Goal: Information Seeking & Learning: Learn about a topic

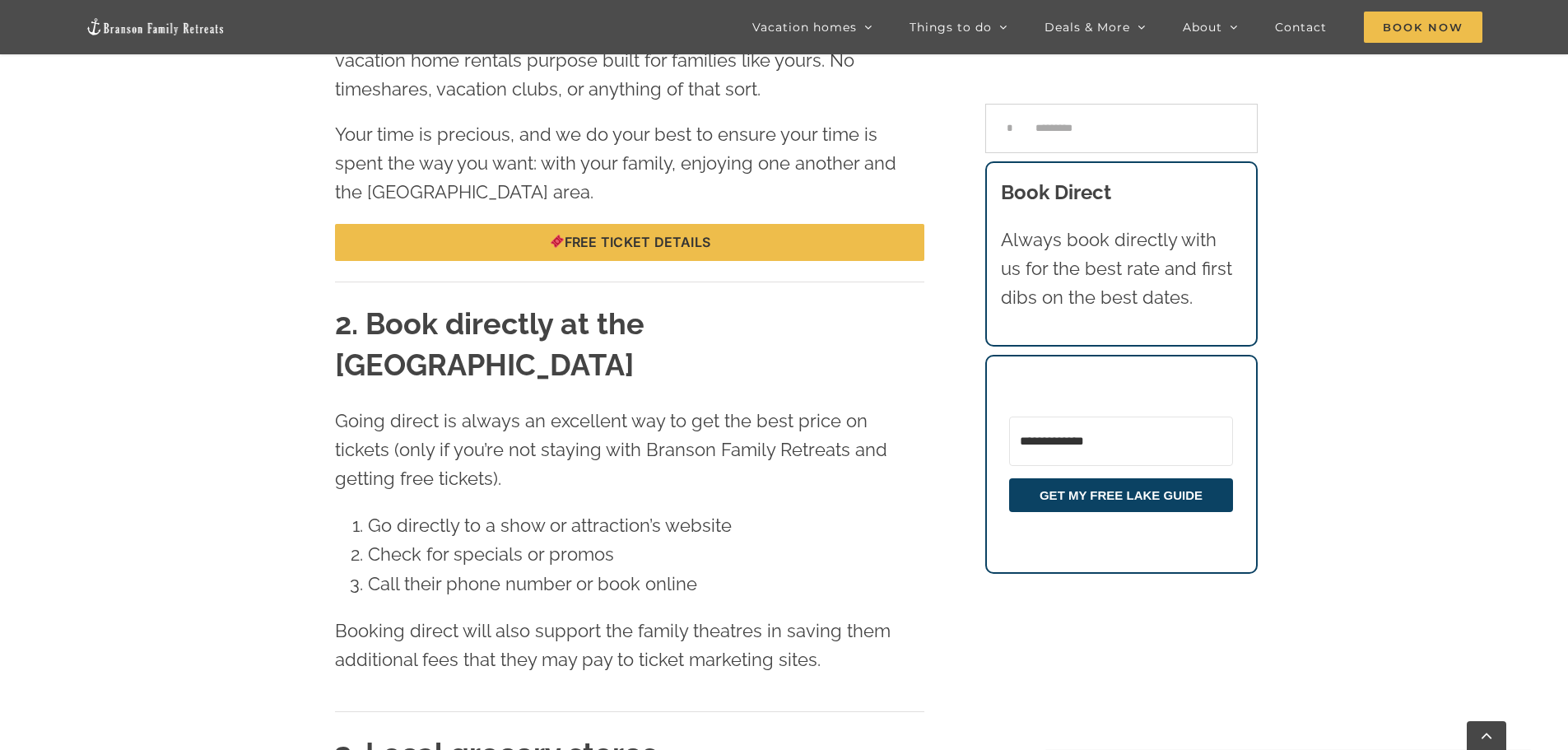
scroll to position [1633, 0]
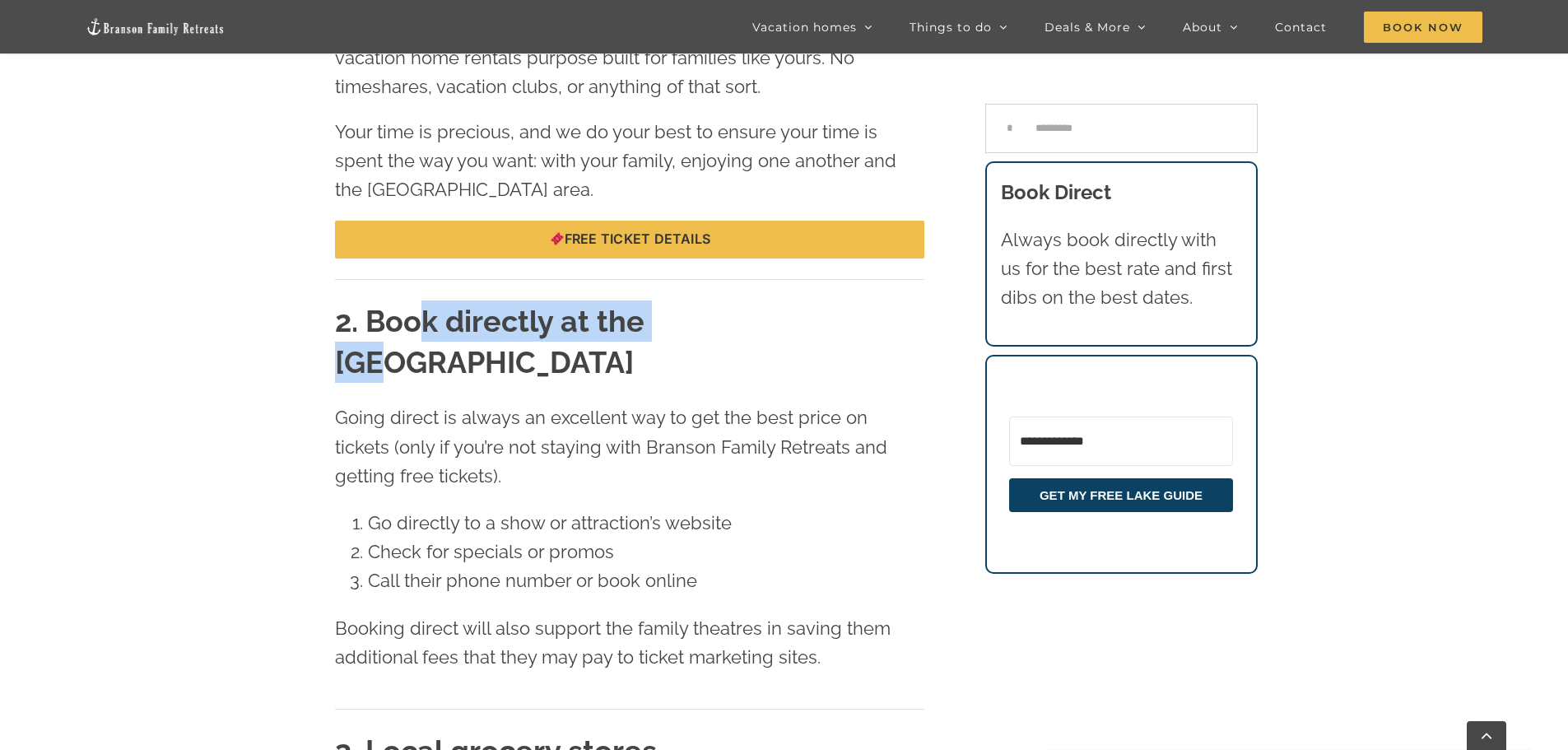
drag, startPoint x: 653, startPoint y: 249, endPoint x: 706, endPoint y: 244, distance: 53.2
click at [706, 300] on h2 "2. Book directly at the [GEOGRAPHIC_DATA]" at bounding box center [629, 342] width 589 height 83
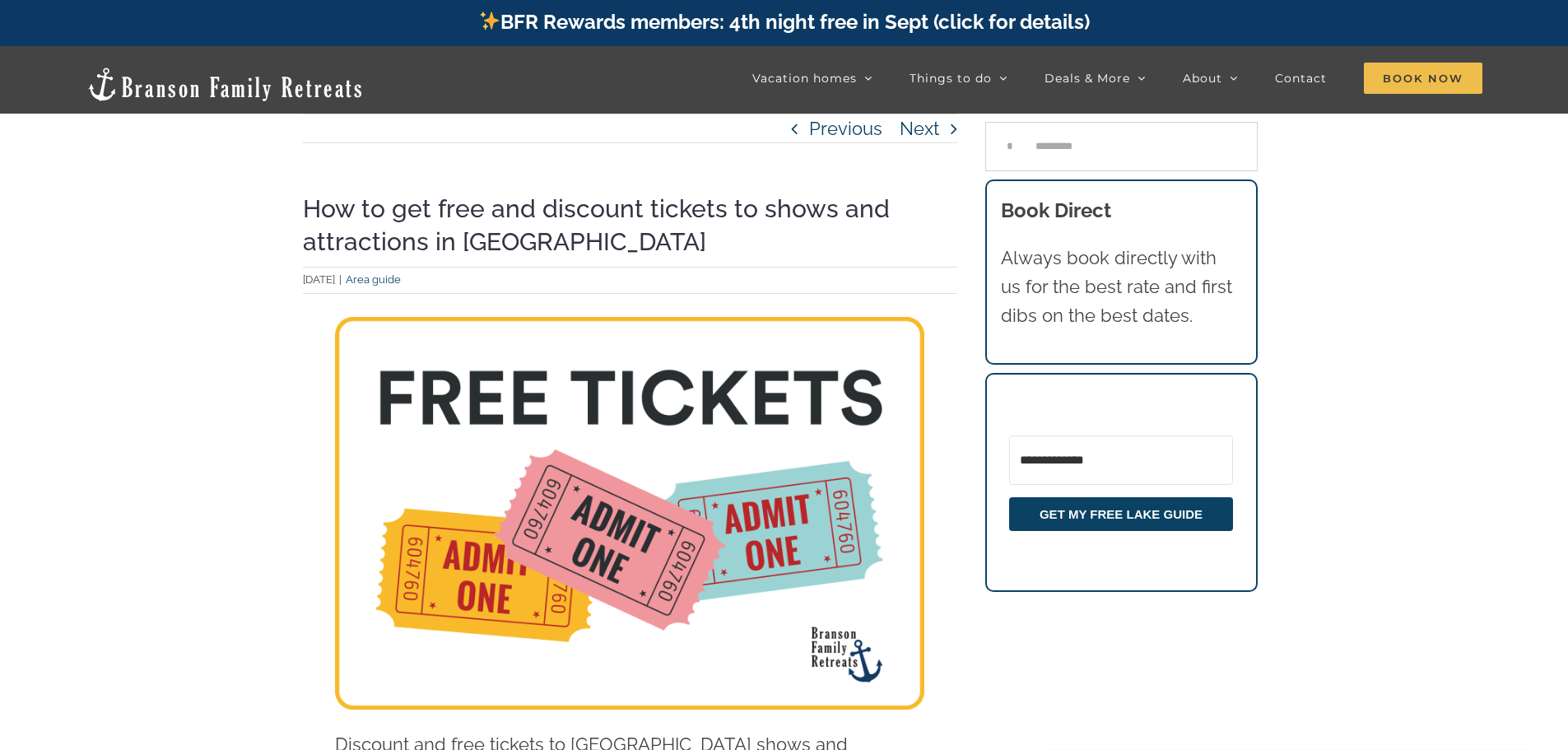
scroll to position [0, 0]
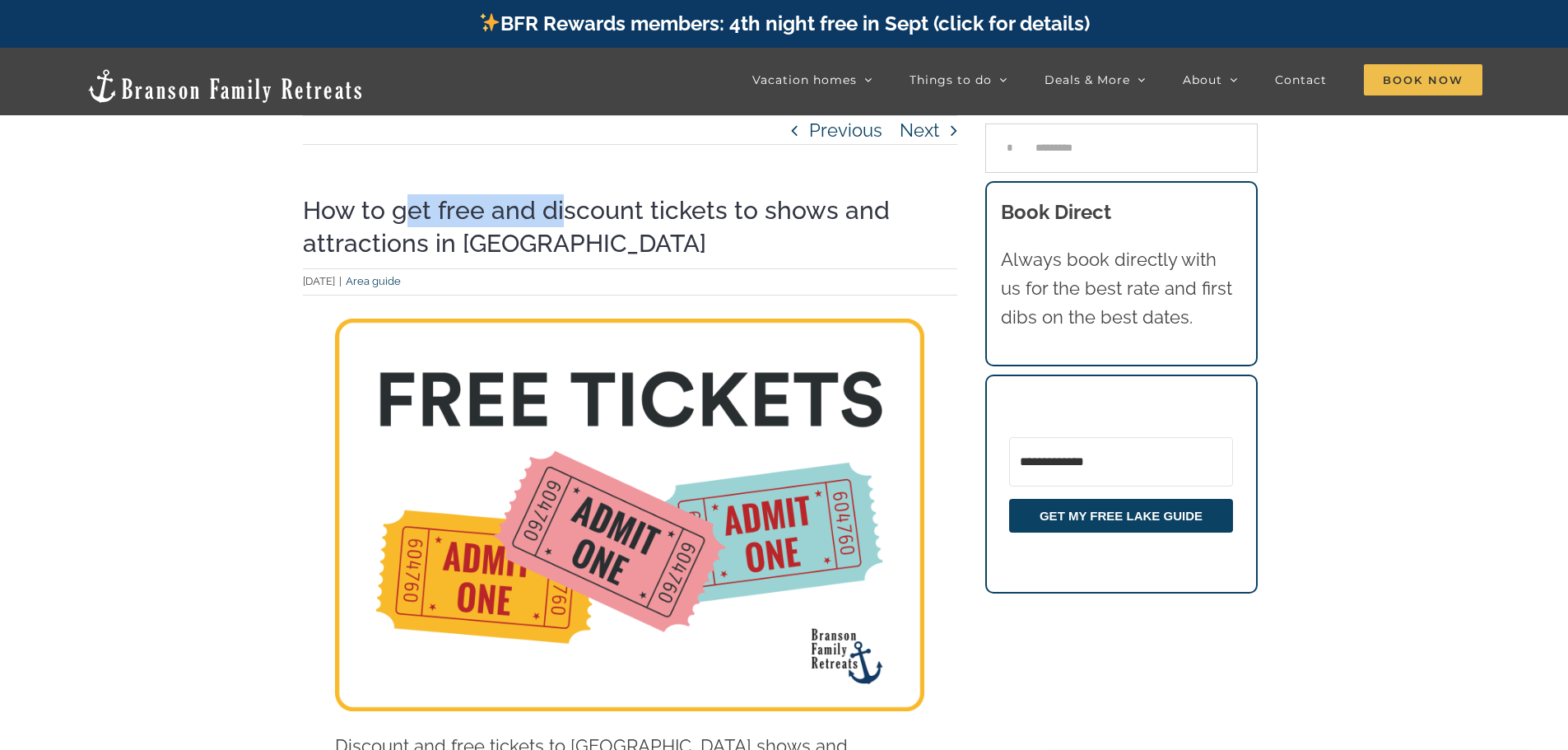
drag, startPoint x: 407, startPoint y: 198, endPoint x: 560, endPoint y: 213, distance: 153.7
click at [559, 206] on h1 "How to get free and discount tickets to shows and attractions in [GEOGRAPHIC_DA…" at bounding box center [630, 227] width 655 height 66
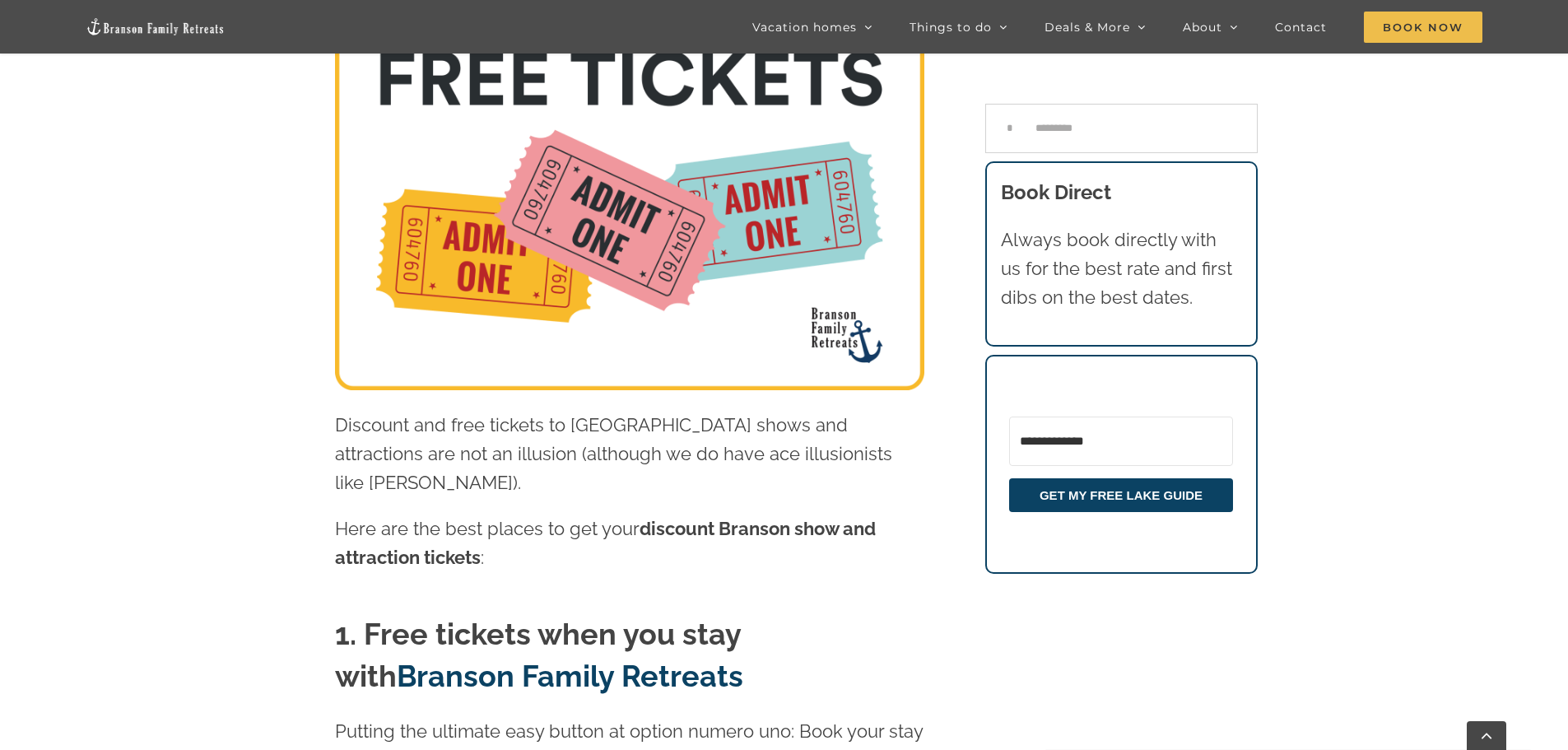
scroll to position [309, 0]
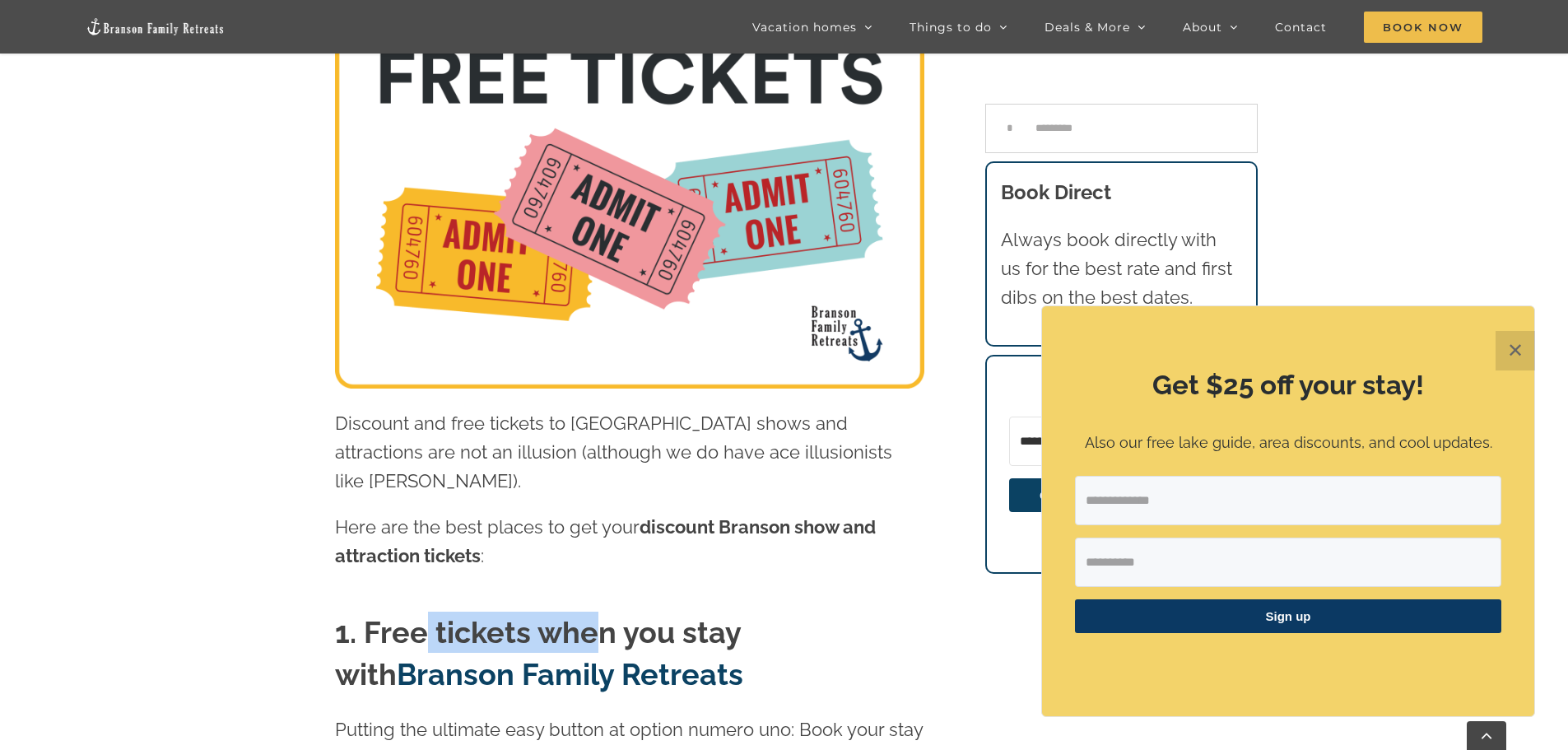
drag, startPoint x: 428, startPoint y: 595, endPoint x: 601, endPoint y: 609, distance: 173.6
click at [601, 615] on strong "1. Free tickets when you stay with Branson Family Retreats" at bounding box center [539, 653] width 408 height 76
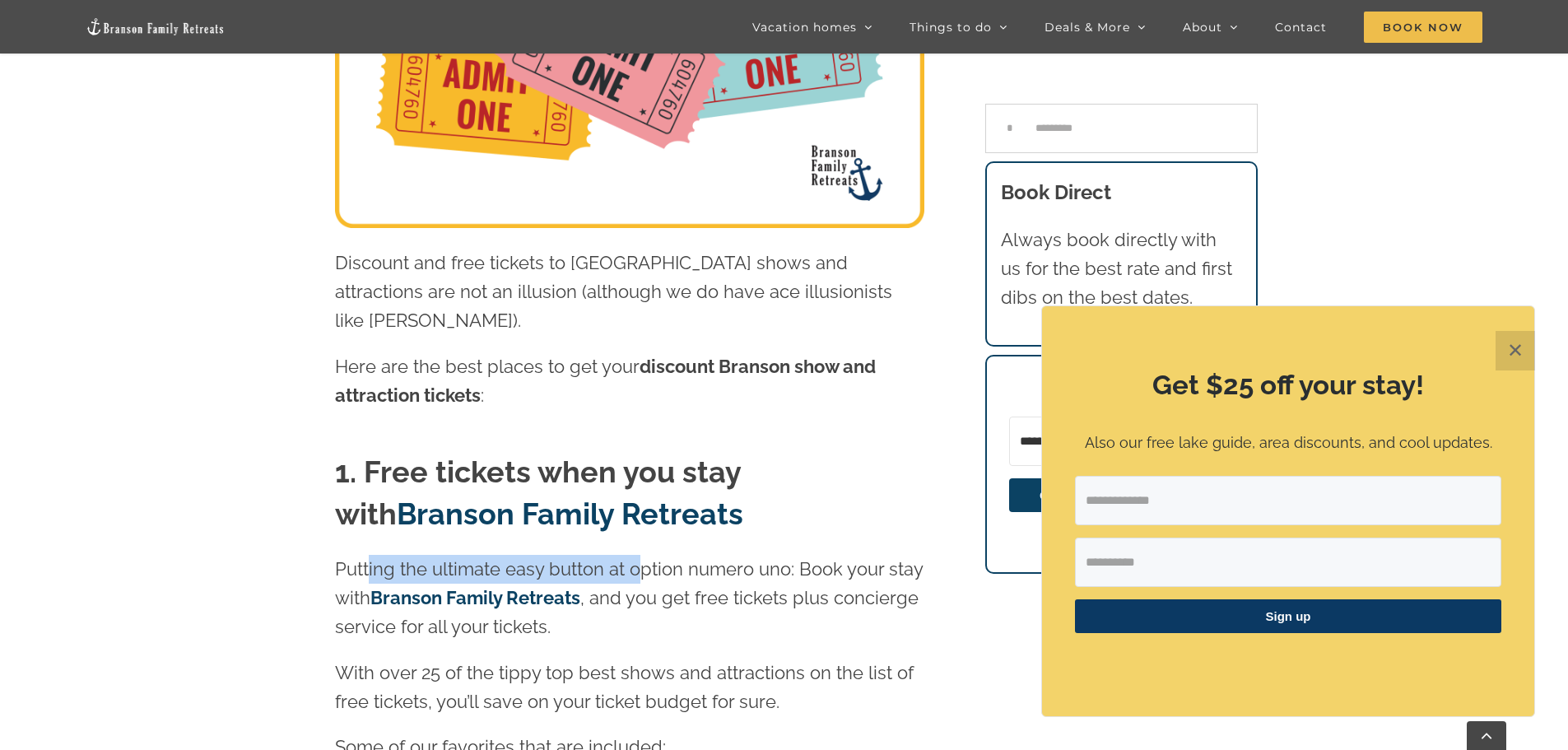
scroll to position [471, 0]
drag, startPoint x: 370, startPoint y: 542, endPoint x: 636, endPoint y: 542, distance: 266.0
click at [636, 553] on p "Putting the ultimate easy button at option numero uno: Book your stay with Bran…" at bounding box center [629, 596] width 589 height 87
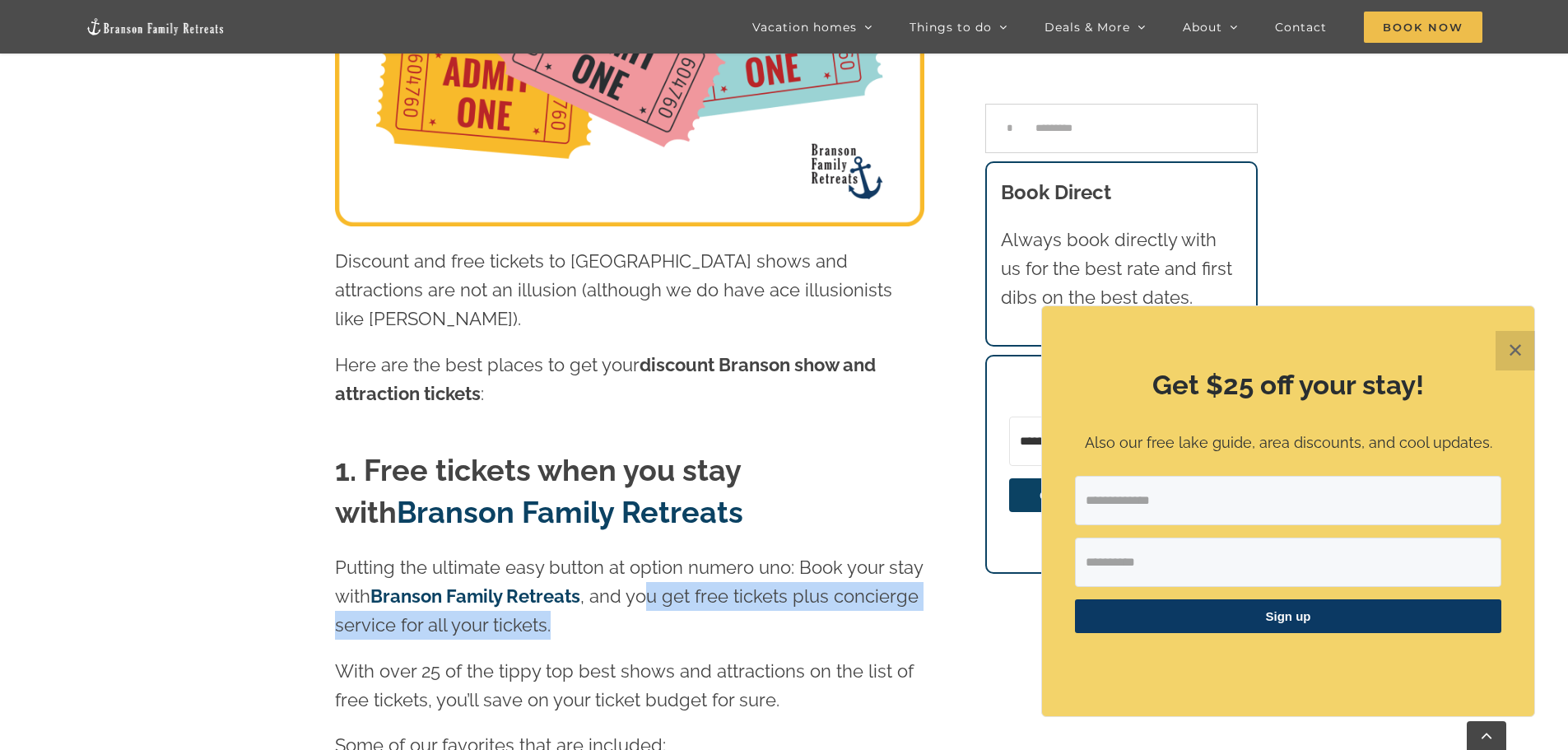
drag, startPoint x: 653, startPoint y: 566, endPoint x: 775, endPoint y: 592, distance: 124.7
click at [791, 587] on p "Putting the ultimate easy button at option numero uno: Book your stay with Bran…" at bounding box center [629, 596] width 589 height 87
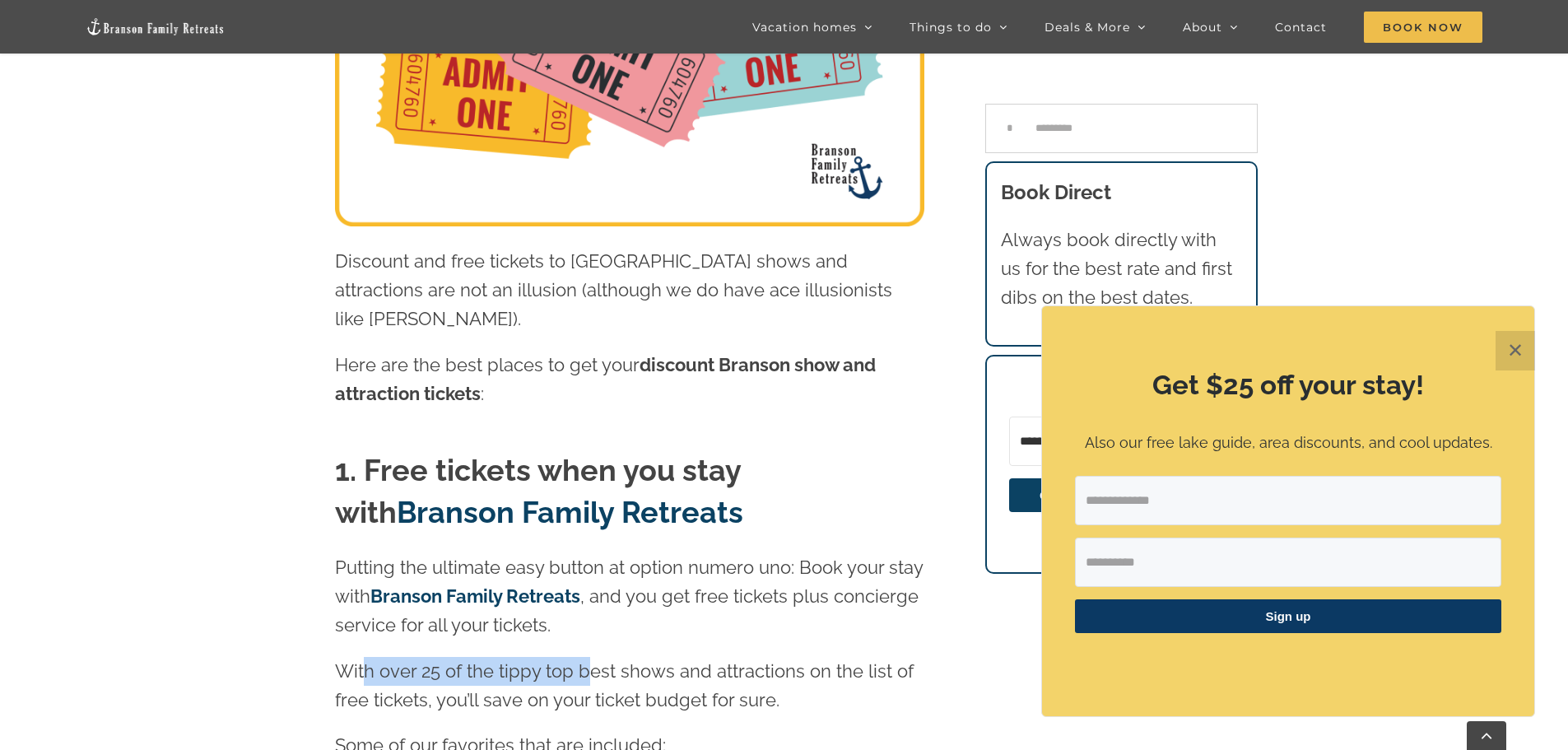
drag, startPoint x: 366, startPoint y: 645, endPoint x: 589, endPoint y: 646, distance: 223.0
click at [588, 657] on p "With over 25 of the tippy top best shows and attractions on the list of free ti…" at bounding box center [629, 686] width 589 height 58
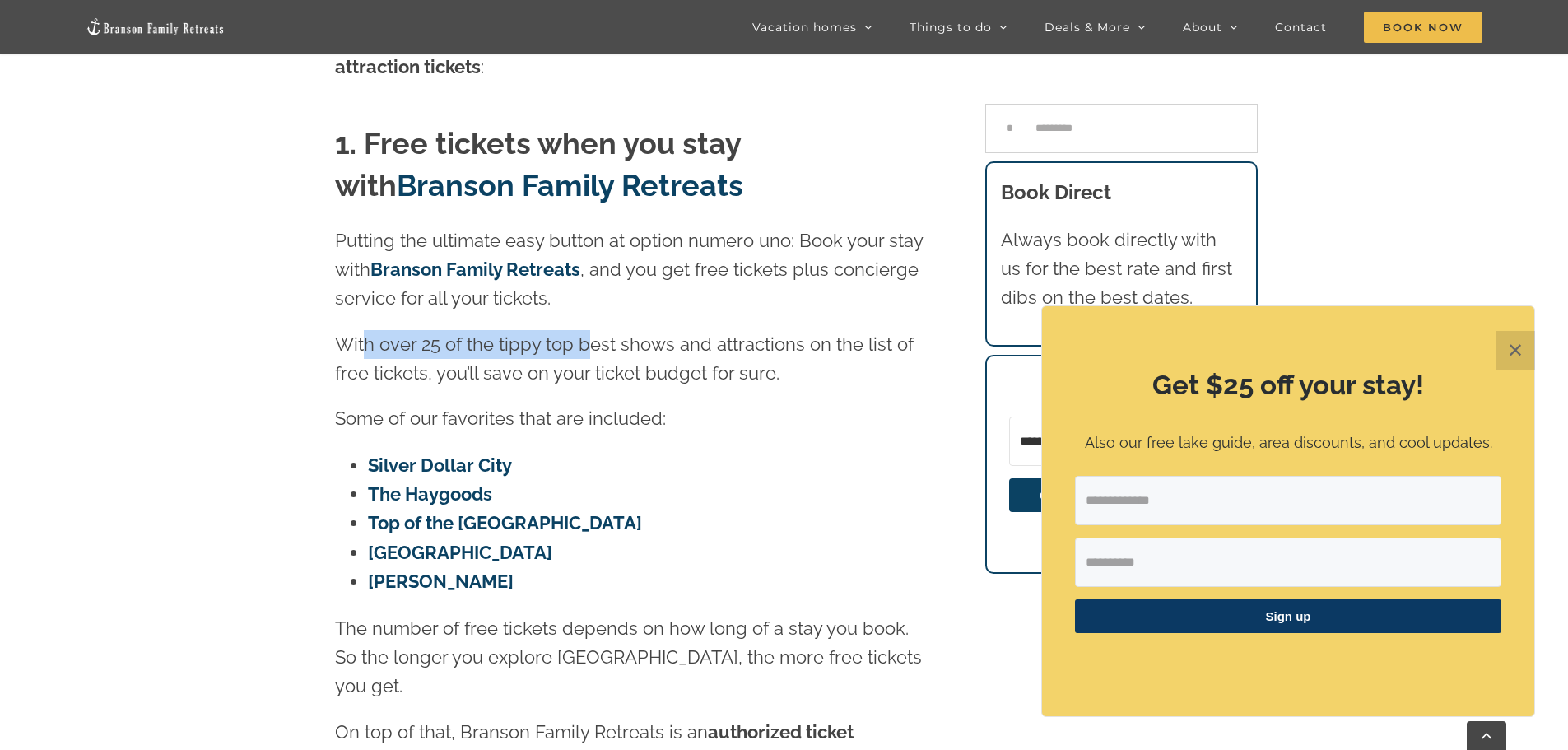
scroll to position [799, 0]
drag, startPoint x: 410, startPoint y: 392, endPoint x: 551, endPoint y: 379, distance: 141.6
click at [557, 403] on p "Some of our favorites that are included:" at bounding box center [629, 417] width 589 height 29
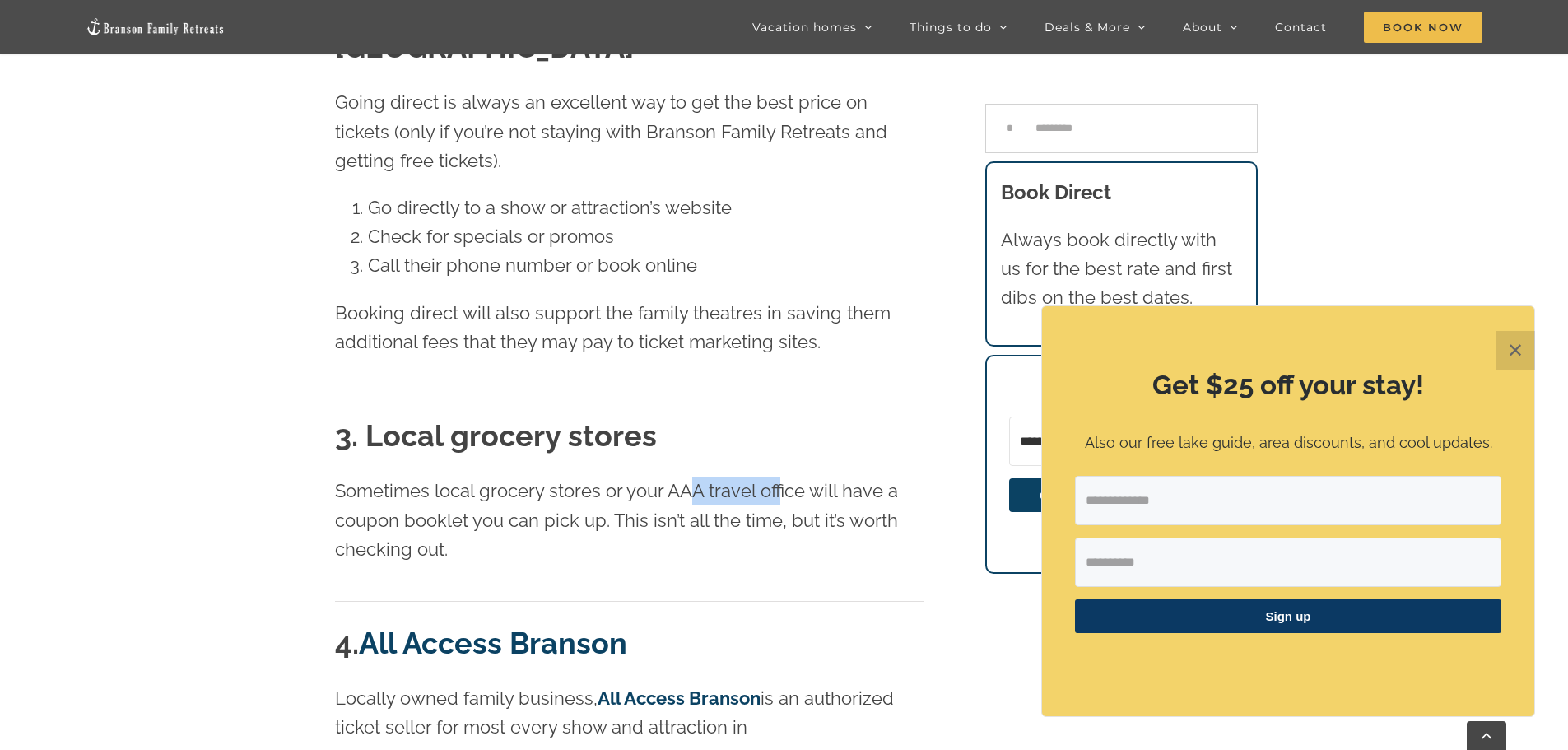
drag, startPoint x: 760, startPoint y: 394, endPoint x: 777, endPoint y: 396, distance: 17.1
click at [777, 477] on p "Sometimes local grocery stores or your AAA travel office will have a coupon boo…" at bounding box center [629, 520] width 589 height 87
drag, startPoint x: 388, startPoint y: 420, endPoint x: 549, endPoint y: 432, distance: 161.4
click at [548, 476] on p "Sometimes local grocery stores or your AAA travel office will have a coupon boo…" at bounding box center [629, 519] width 589 height 87
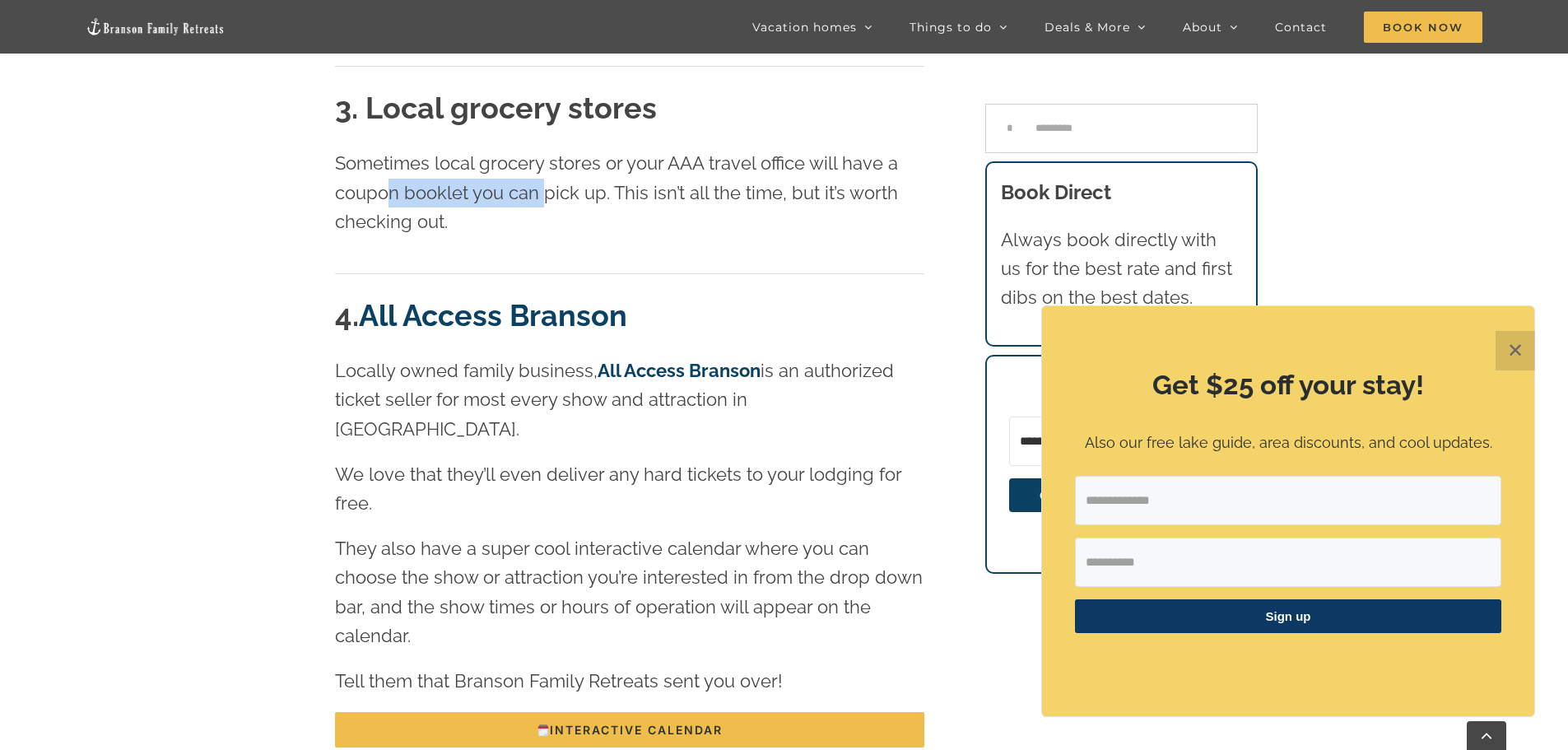
scroll to position [2279, 0]
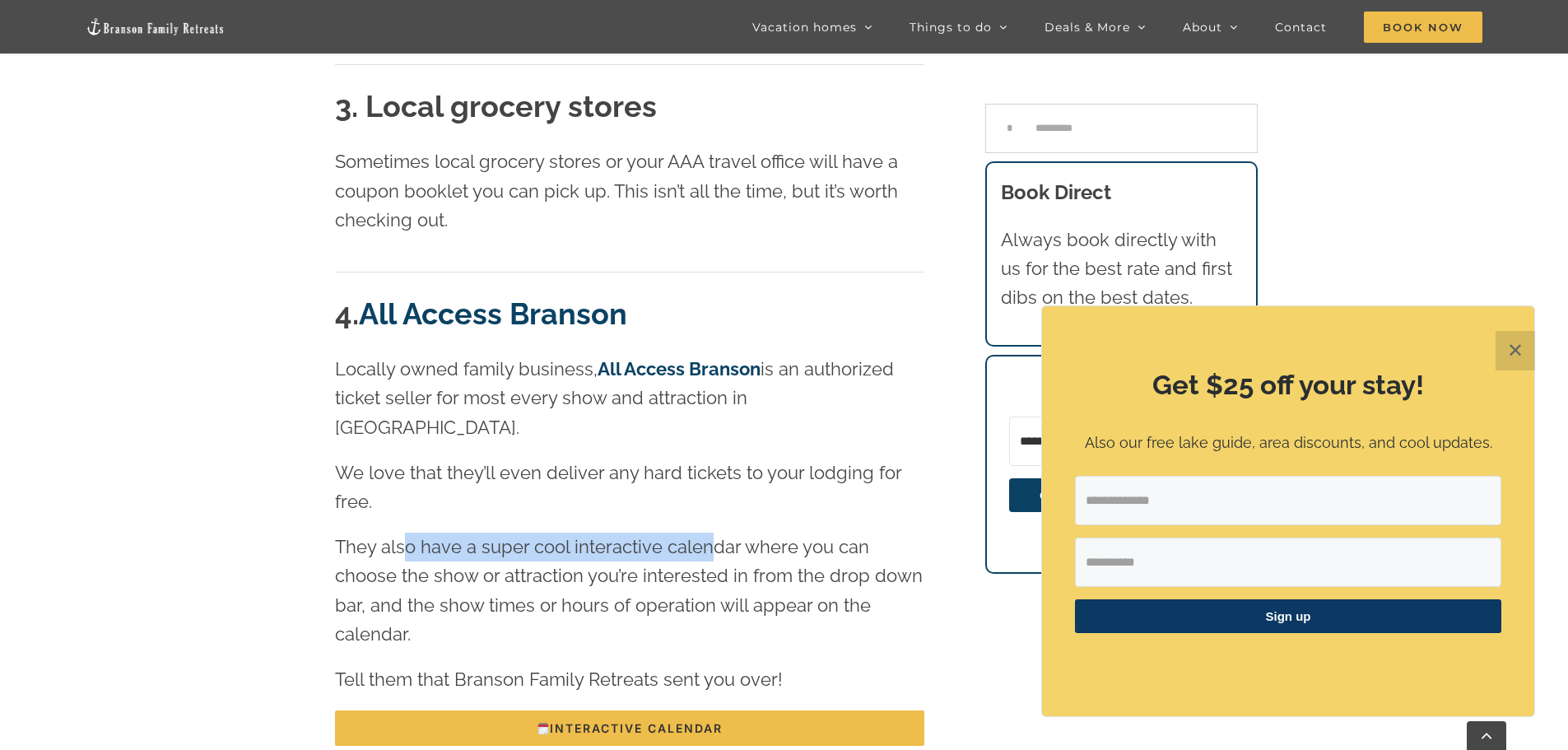
drag, startPoint x: 403, startPoint y: 420, endPoint x: 708, endPoint y: 433, distance: 305.3
click at [708, 533] on p "They also have a super cool interactive calendar where you can choose the show …" at bounding box center [629, 591] width 589 height 116
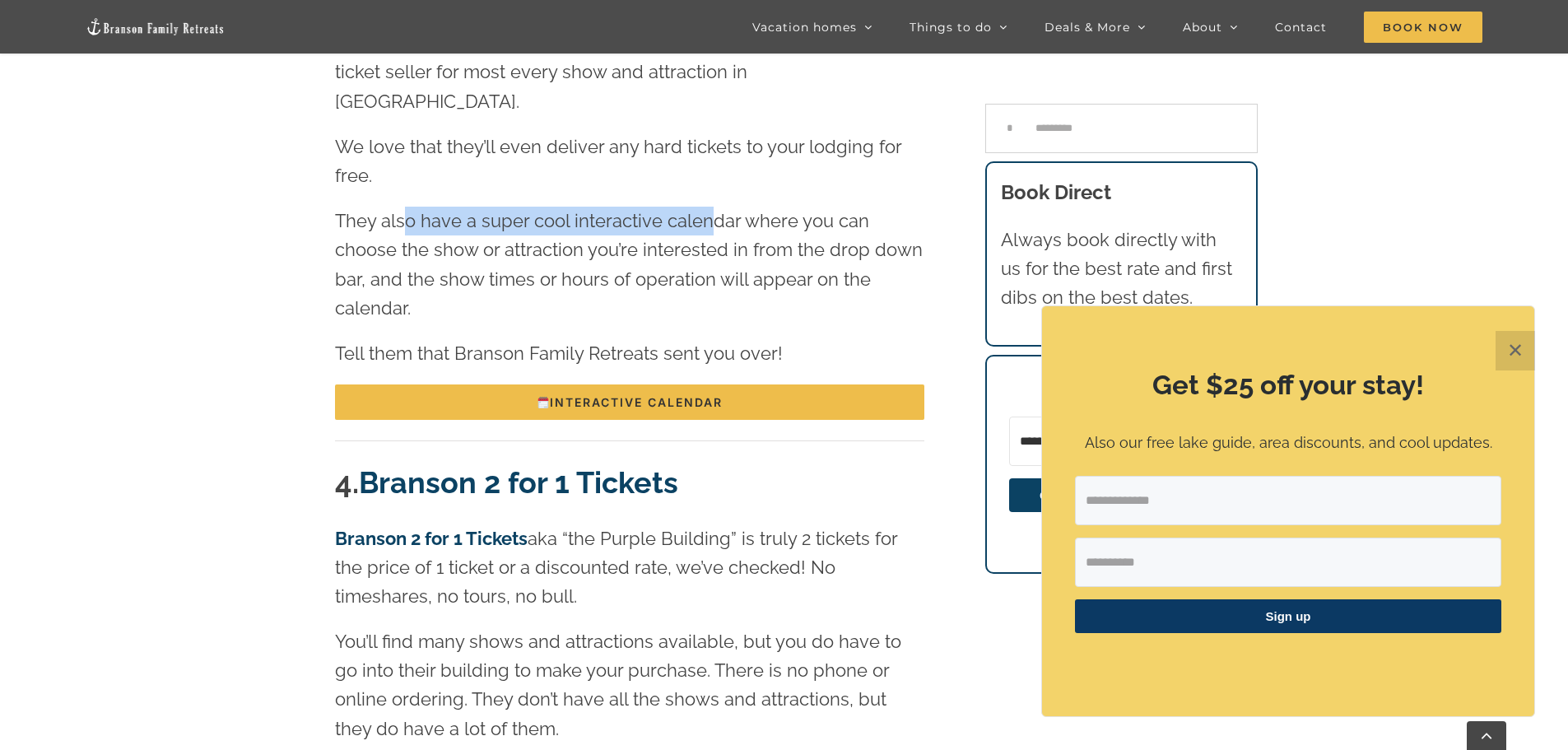
scroll to position [2607, 0]
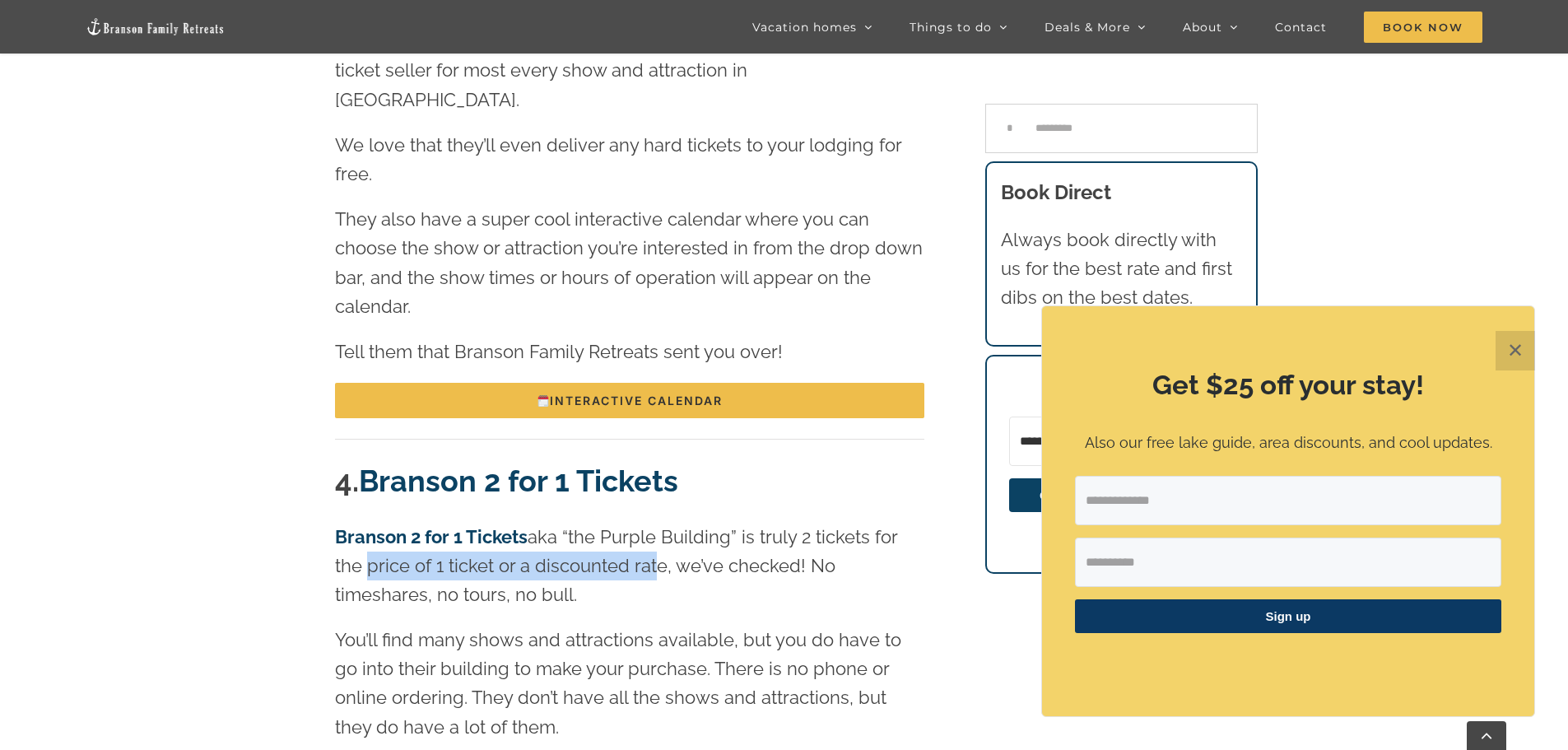
drag, startPoint x: 361, startPoint y: 432, endPoint x: 644, endPoint y: 441, distance: 283.1
click at [645, 523] on p "Branson 2 for 1 Tickets aka “the Purple Building” is truly 2 tickets for the pr…" at bounding box center [629, 566] width 589 height 87
drag, startPoint x: 429, startPoint y: 470, endPoint x: 460, endPoint y: 472, distance: 31.1
click at [460, 523] on p "Branson 2 for 1 Tickets aka “the Purple Building” is truly 2 tickets for the pr…" at bounding box center [629, 566] width 589 height 87
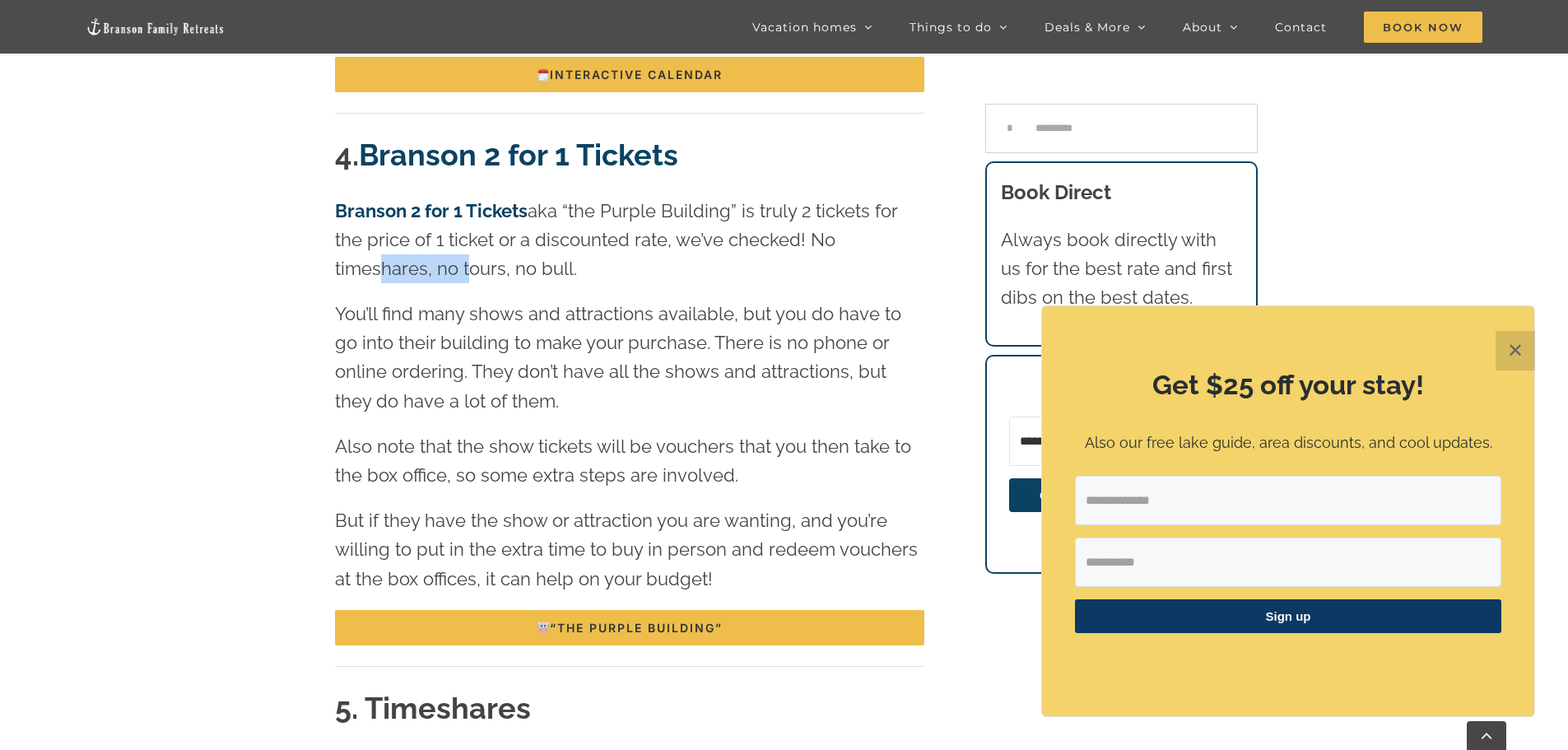
scroll to position [2936, 0]
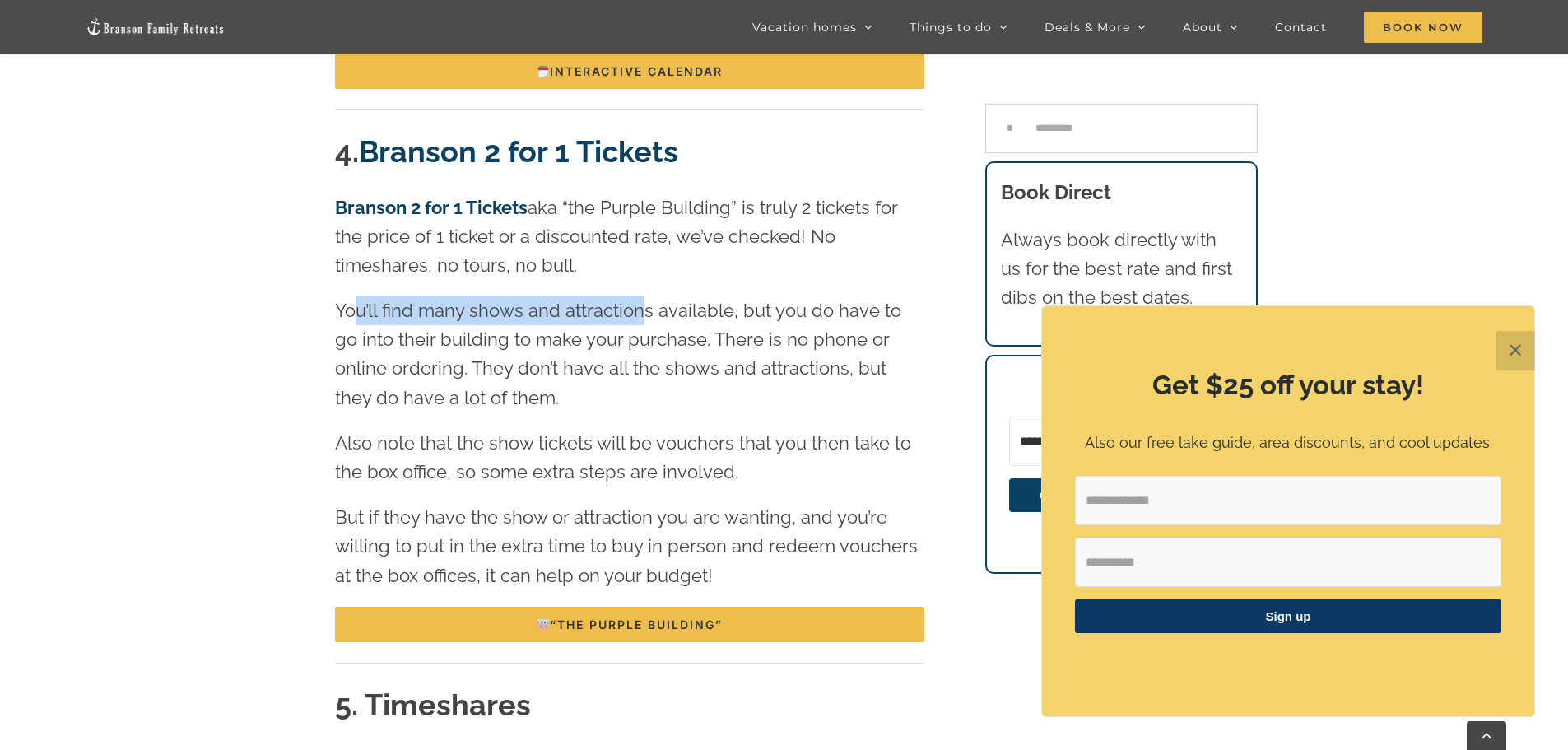
drag, startPoint x: 355, startPoint y: 179, endPoint x: 641, endPoint y: 187, distance: 286.1
click at [641, 297] on p "You’ll find many shows and attractions available, but you do have to go into th…" at bounding box center [629, 355] width 589 height 116
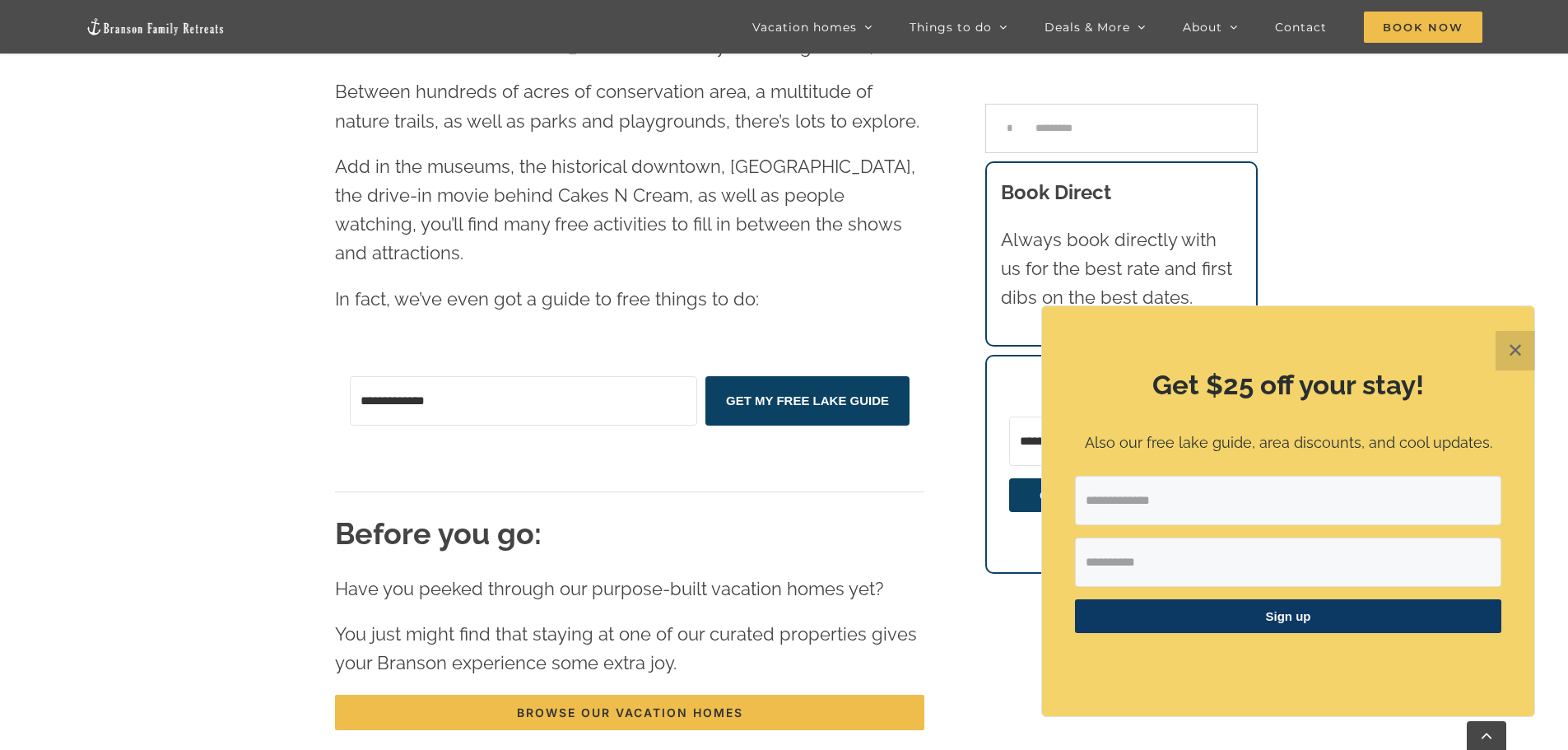
scroll to position [4243, 0]
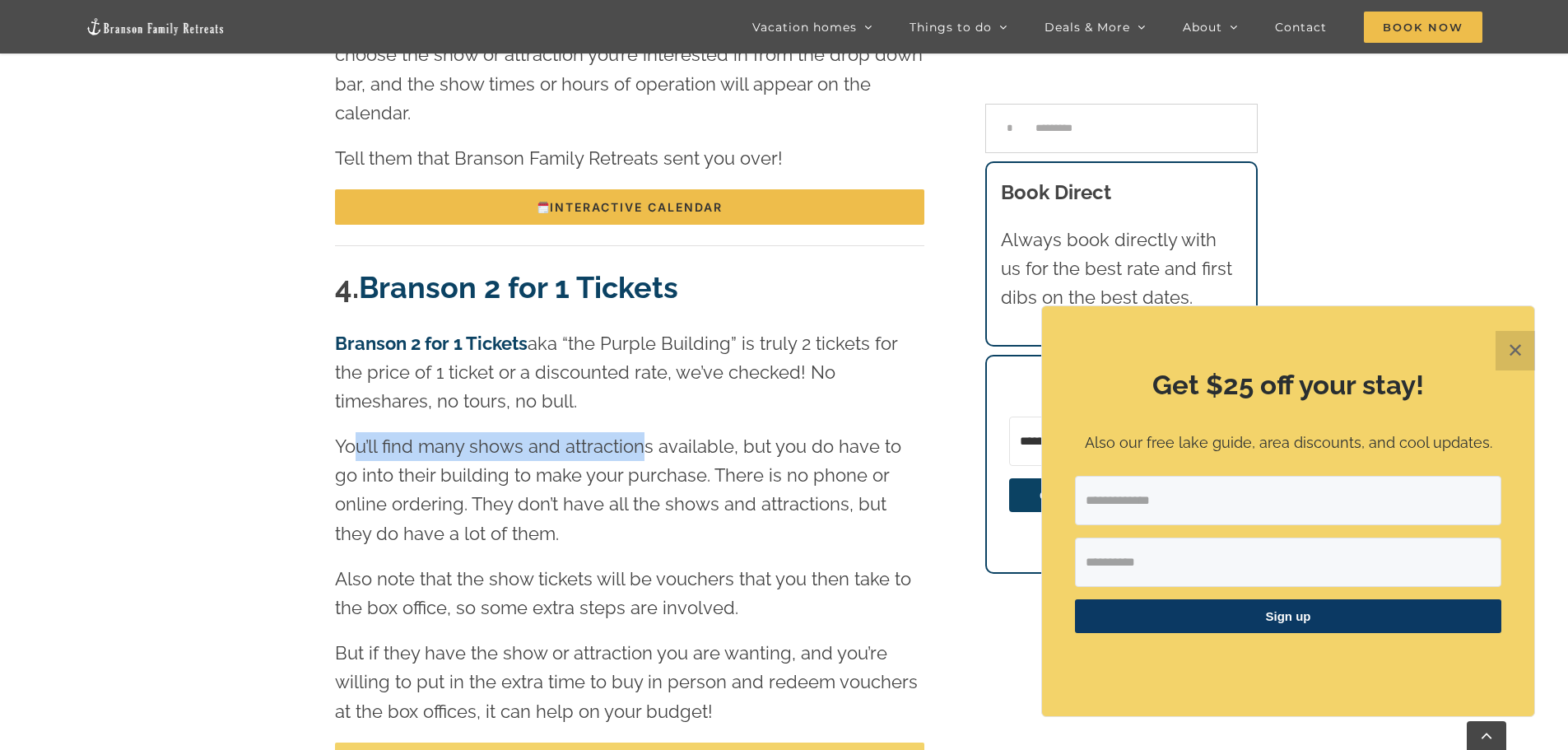
click at [644, 611] on div "4. Branson 2 for 1 Tickets Branson 2 for 1 Tickets aka “the Purple Building” is…" at bounding box center [629, 544] width 589 height 553
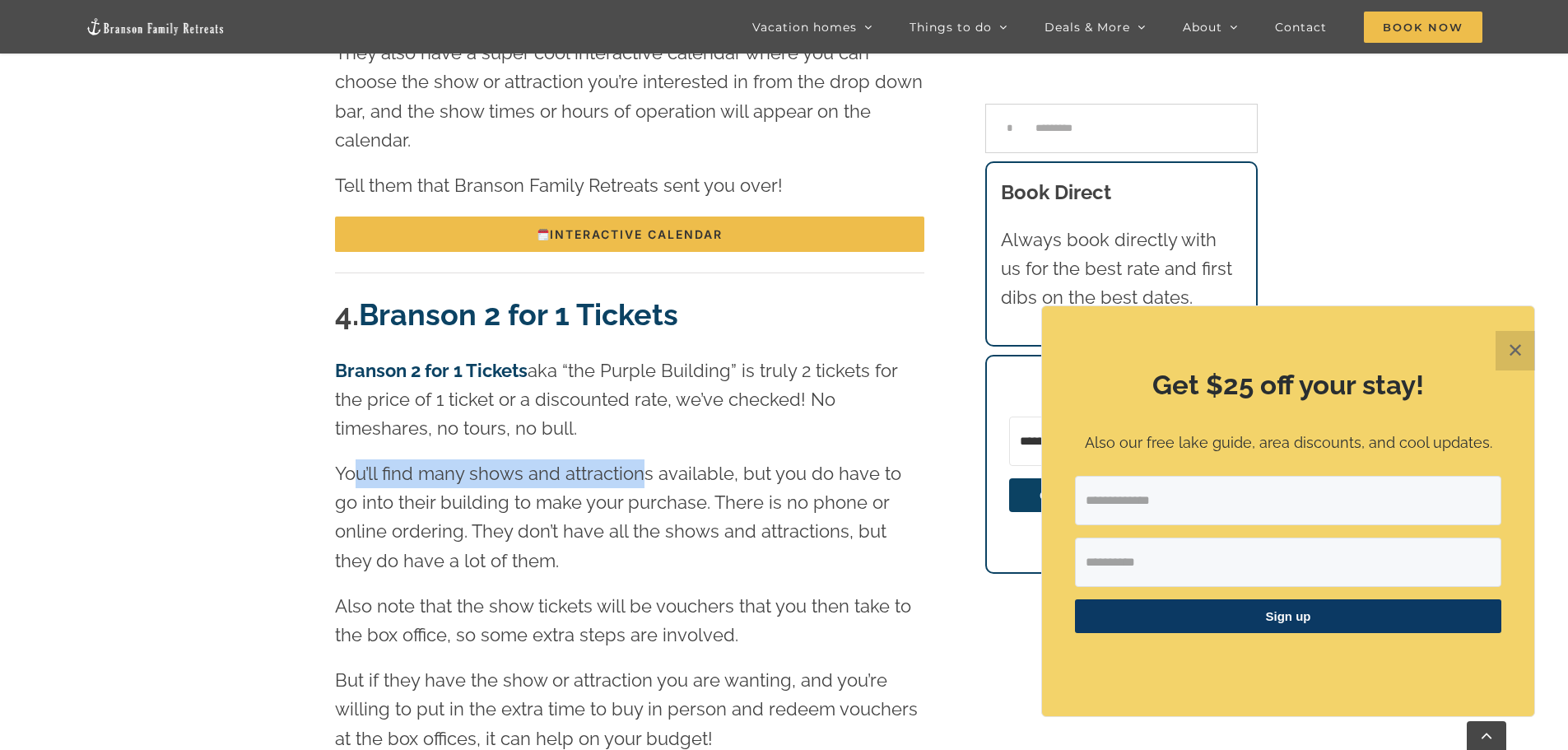
scroll to position [2771, 0]
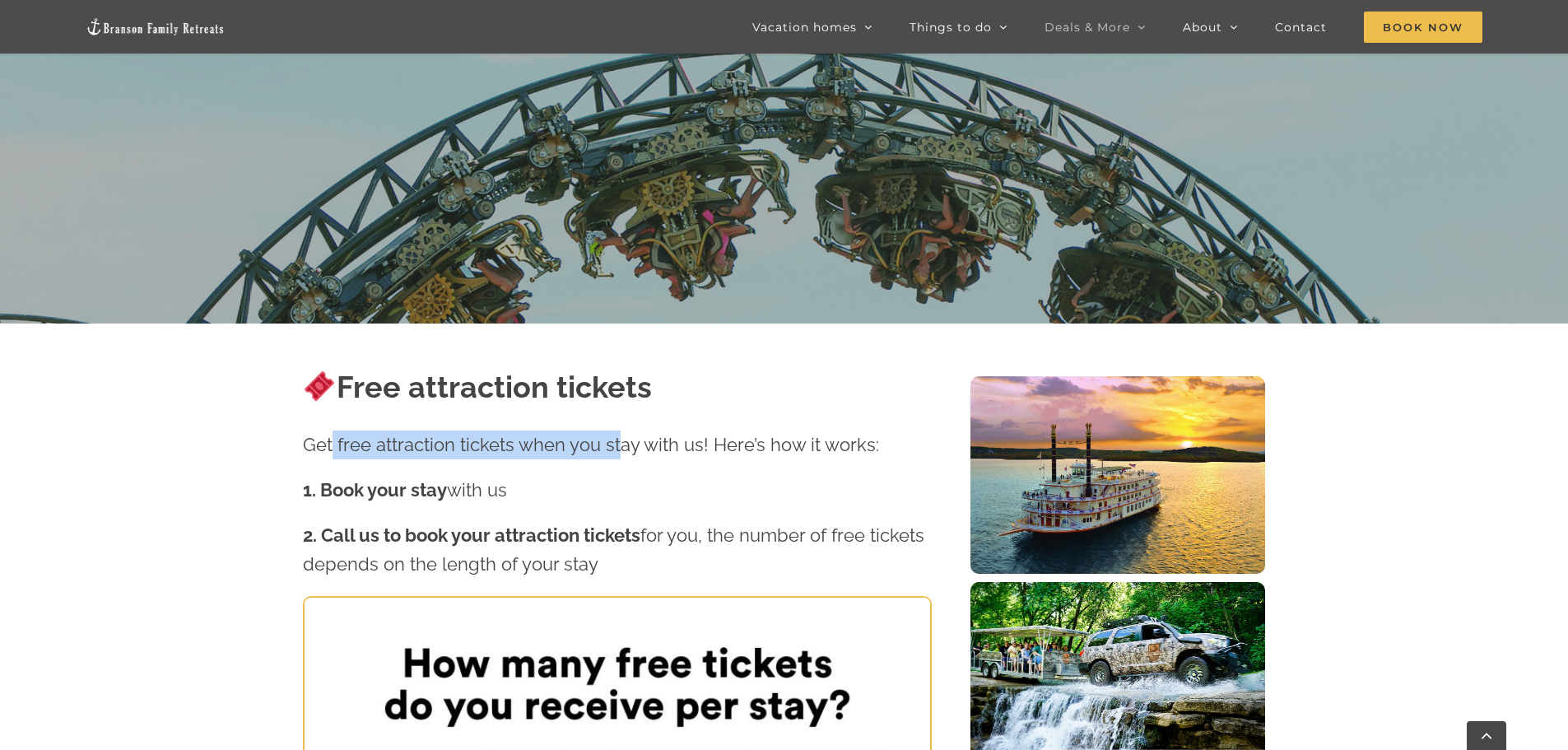
drag, startPoint x: 329, startPoint y: 443, endPoint x: 615, endPoint y: 437, distance: 286.1
click at [615, 437] on p "Get free attraction tickets when you stay with us! Here’s how it works:" at bounding box center [617, 444] width 629 height 29
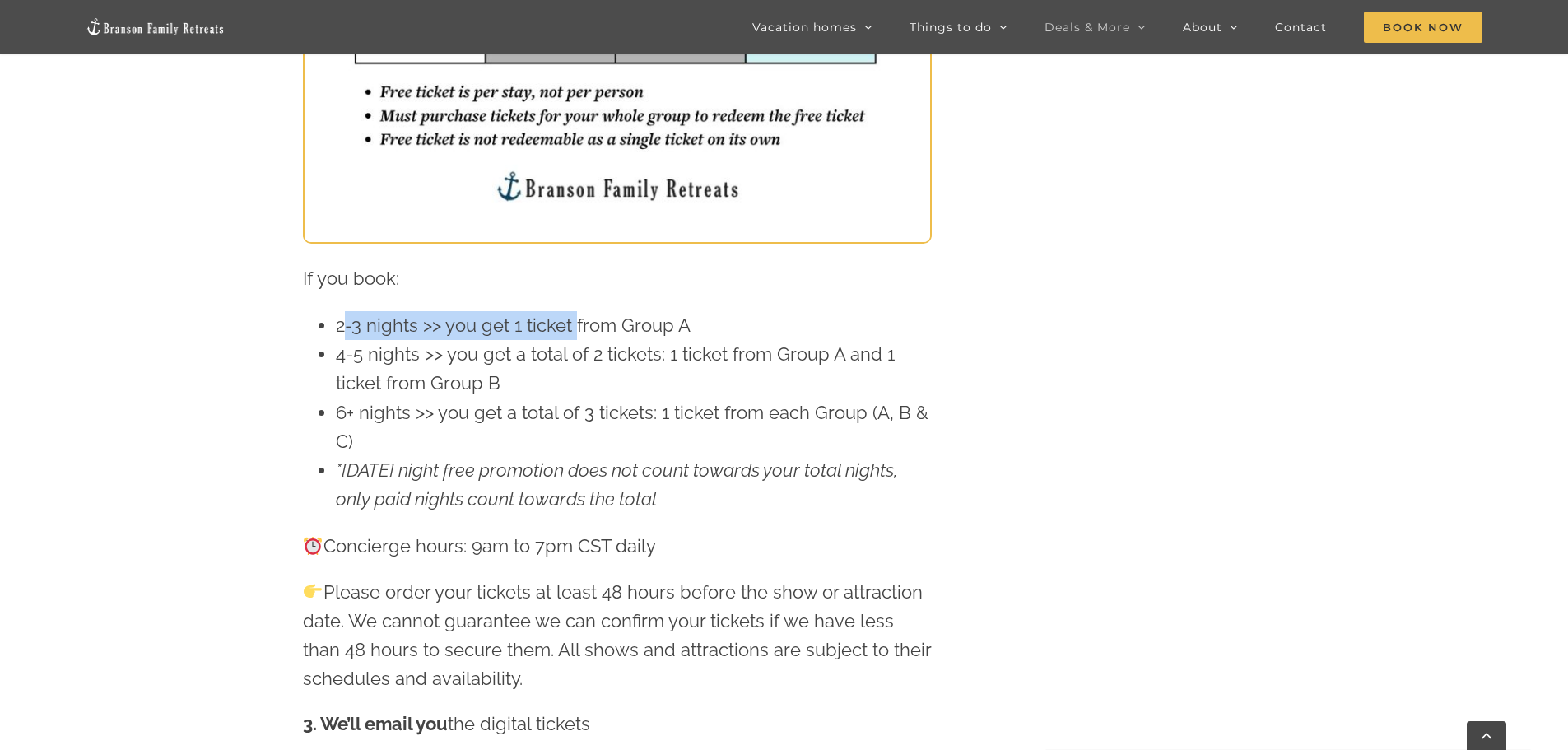
scroll to position [1647, 0]
drag, startPoint x: 348, startPoint y: 333, endPoint x: 574, endPoint y: 332, distance: 226.0
click at [574, 332] on li "2-3 nights >> you get 1 ticket from Group A" at bounding box center [634, 325] width 596 height 29
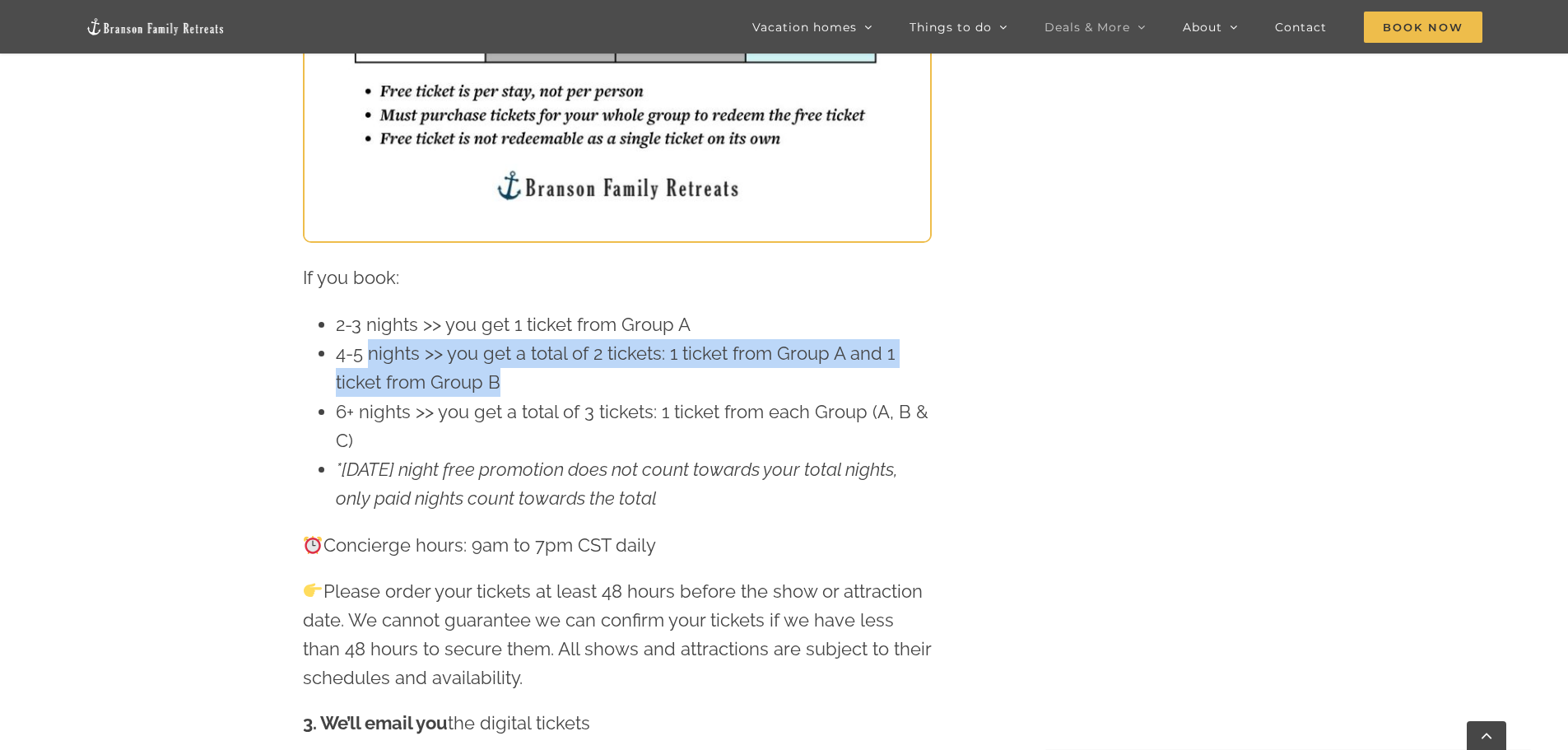
drag, startPoint x: 366, startPoint y: 356, endPoint x: 507, endPoint y: 376, distance: 142.4
click at [507, 374] on li "4-5 nights >> you get a total of 2 tickets: 1 ticket from Group A and 1 ticket …" at bounding box center [634, 368] width 596 height 58
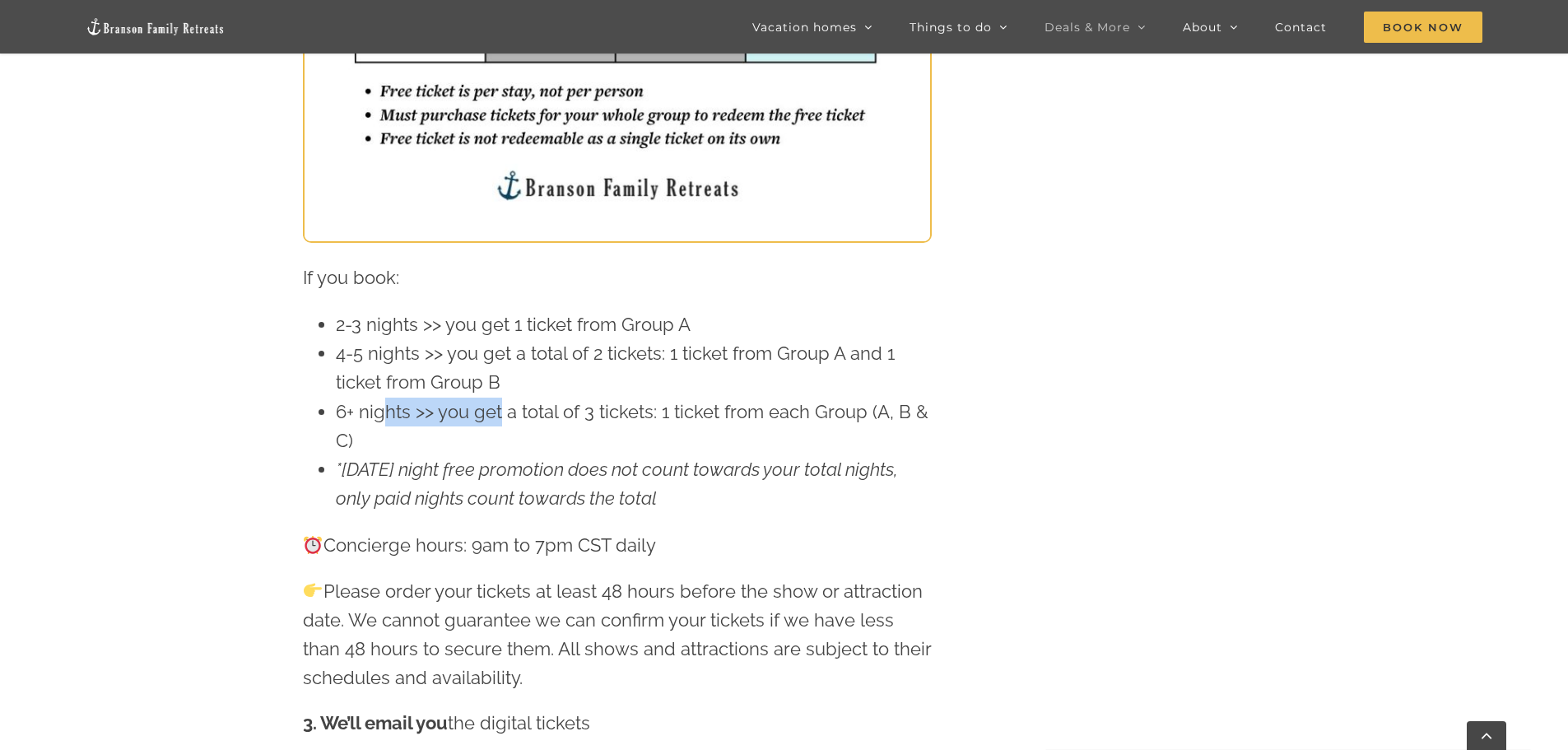
drag, startPoint x: 387, startPoint y: 415, endPoint x: 506, endPoint y: 418, distance: 119.0
click at [501, 416] on li "6+ nights >> you get a total of 3 tickets: 1 ticket from each Group (A, B & C)" at bounding box center [634, 427] width 596 height 58
drag, startPoint x: 409, startPoint y: 458, endPoint x: 499, endPoint y: 472, distance: 91.1
click at [499, 472] on em "*September’s 4th night free promotion does not count towards your total nights,…" at bounding box center [617, 483] width 562 height 50
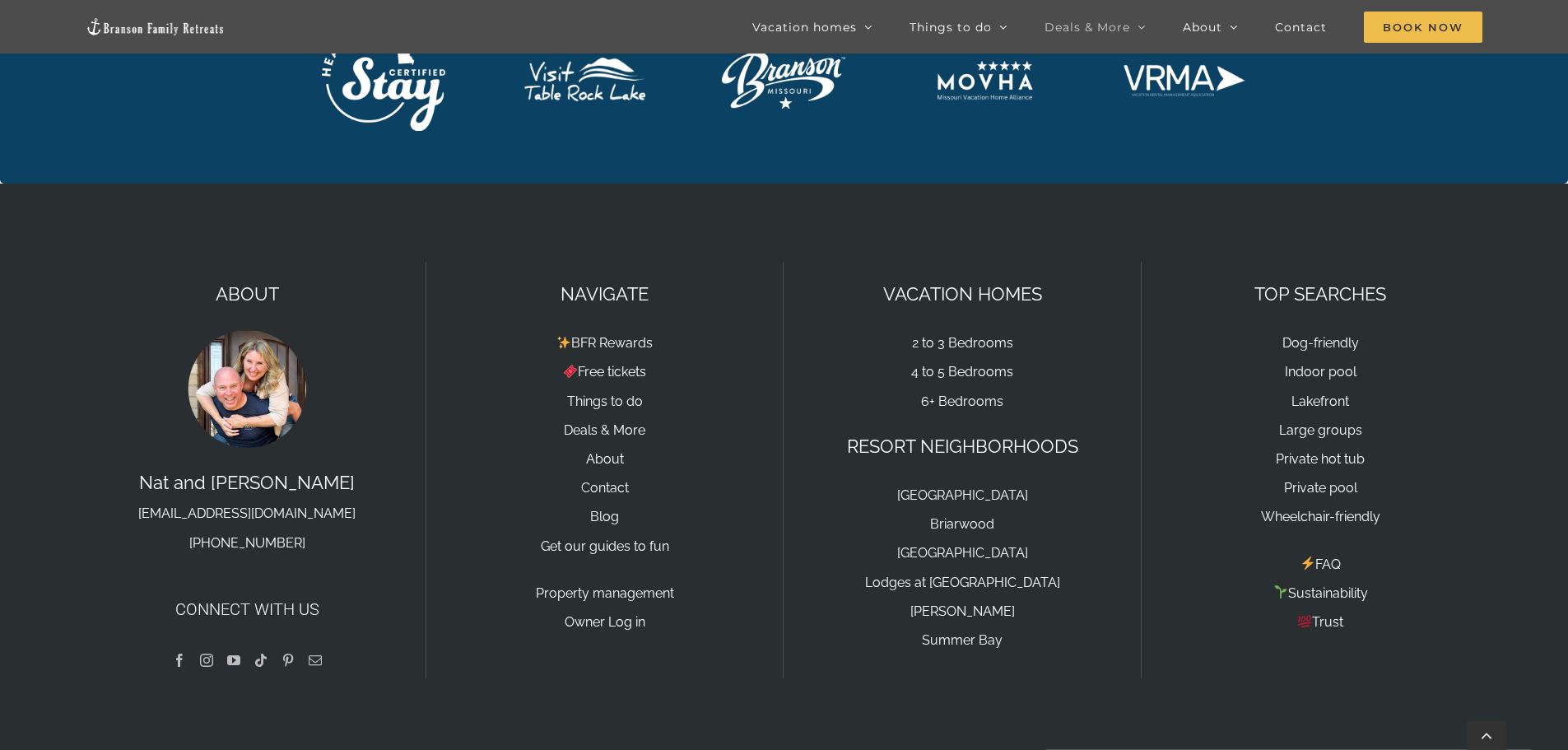
scroll to position [3934, 0]
